Goal: Task Accomplishment & Management: Use online tool/utility

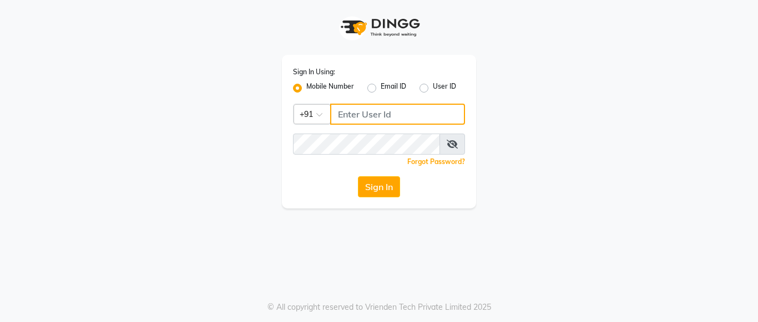
click at [354, 109] on input "Username" at bounding box center [397, 114] width 135 height 21
type input "8660779577"
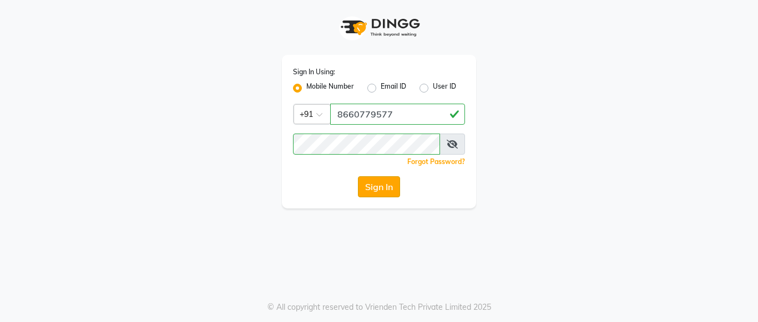
click at [382, 185] on button "Sign In" at bounding box center [379, 186] width 42 height 21
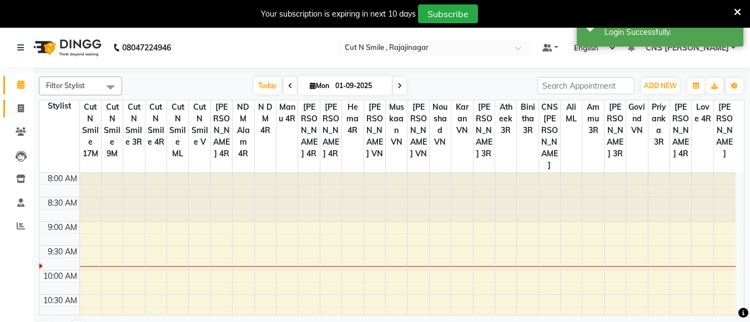
click at [18, 115] on link "Invoice" at bounding box center [16, 109] width 27 height 18
select select "7187"
select select "service"
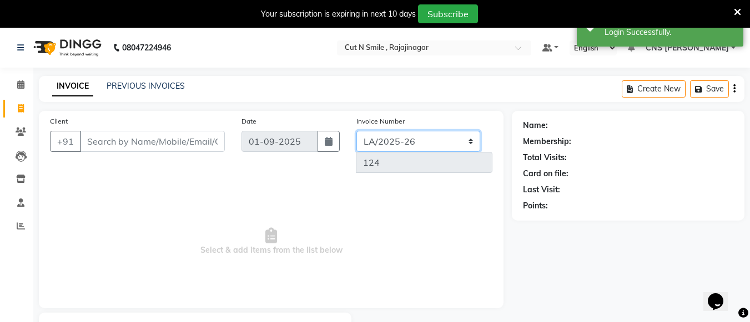
click at [408, 140] on select "[PERSON_NAME]/25-26 LA/2025-26 SH/25 CH/25 SA/25" at bounding box center [418, 141] width 124 height 21
select select "8154"
click at [356, 131] on select "[PERSON_NAME]/25-26 LA/2025-26 SH/25 CH/25 SA/25" at bounding box center [418, 141] width 124 height 21
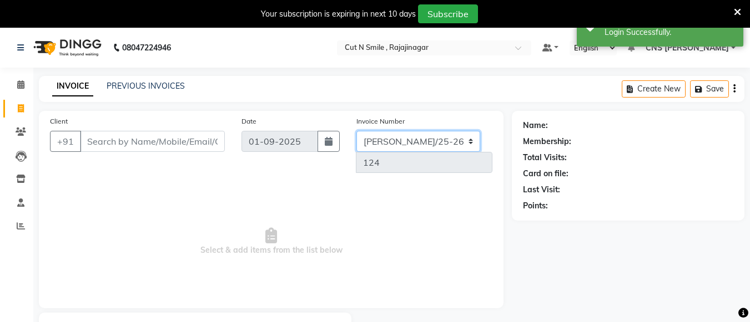
type input "577"
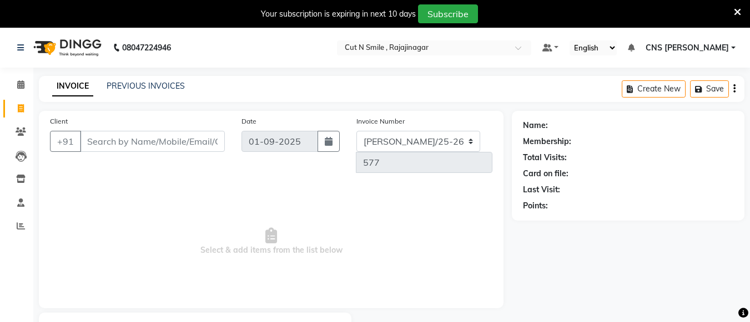
click at [736, 11] on icon at bounding box center [736, 12] width 7 height 10
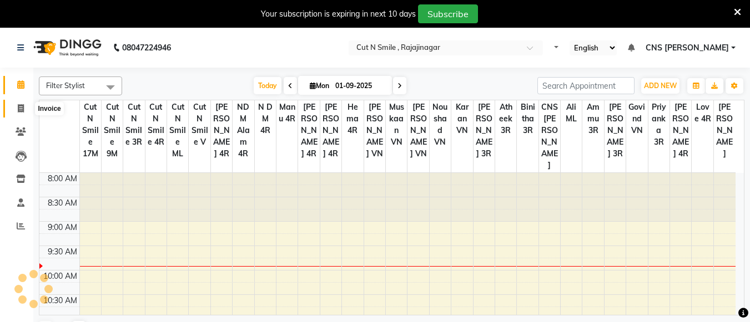
click at [23, 105] on icon at bounding box center [21, 108] width 6 height 8
select select "service"
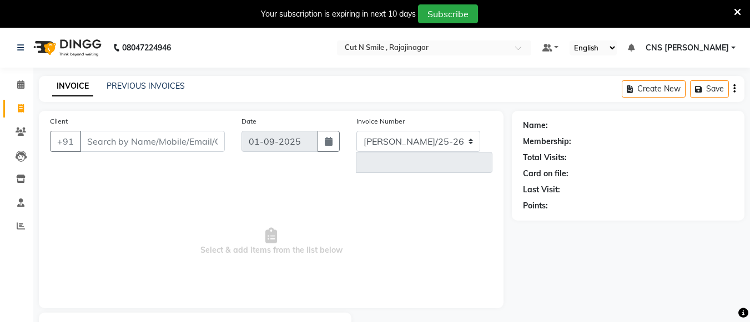
select select "7187"
type input "124"
click at [739, 9] on icon at bounding box center [736, 12] width 7 height 10
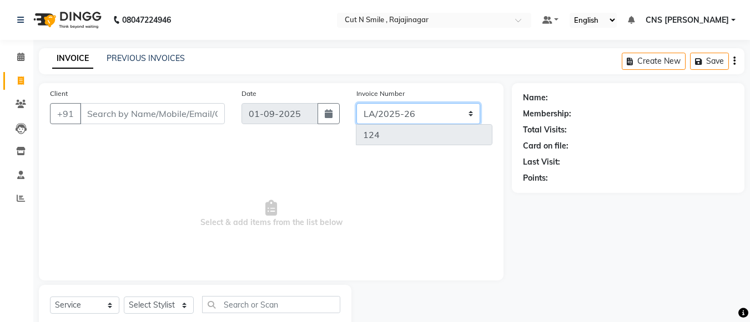
click at [394, 113] on select "[PERSON_NAME]/25-26 LA/2025-26 SH/25 CH/25 SA/25" at bounding box center [418, 113] width 124 height 21
select select "8154"
click at [356, 103] on select "[PERSON_NAME]/25-26 LA/2025-26 SH/25 CH/25 SA/25" at bounding box center [418, 113] width 124 height 21
type input "577"
